Goal: Navigation & Orientation: Go to known website

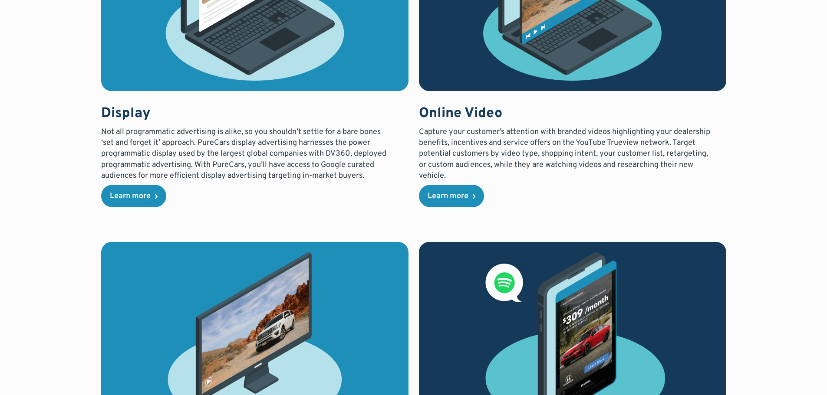
scroll to position [1346, 0]
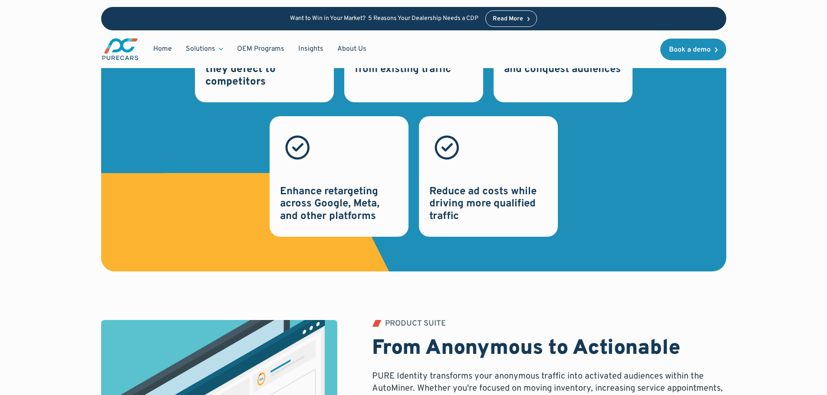
scroll to position [1129, 0]
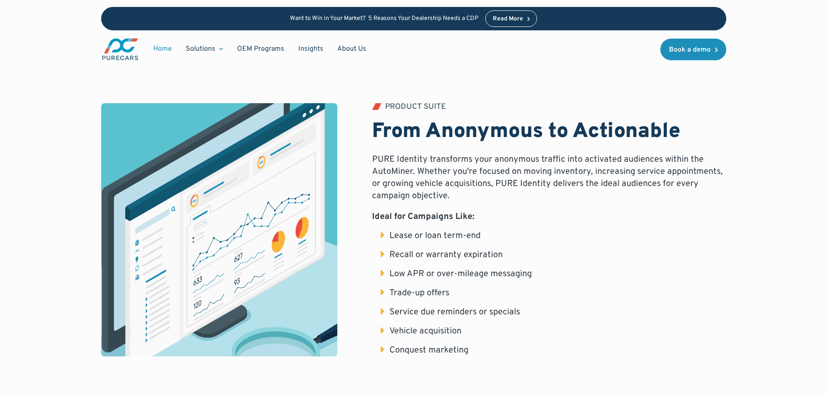
click at [158, 47] on link "Home" at bounding box center [162, 49] width 33 height 16
